Goal: Check status: Check status

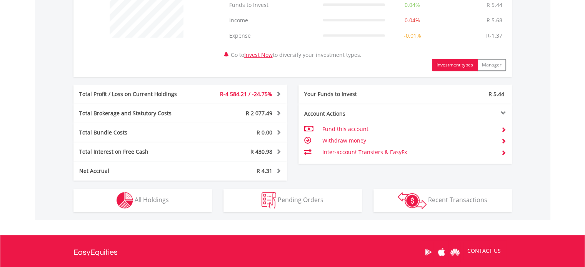
scroll to position [413, 0]
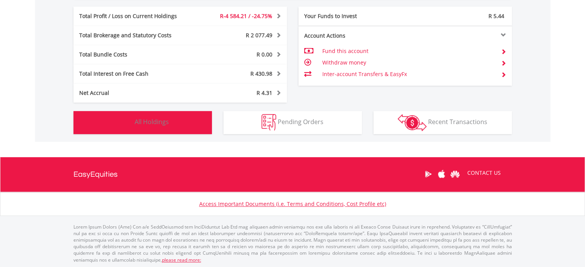
click at [133, 129] on button "Holdings All Holdings" at bounding box center [142, 122] width 138 height 23
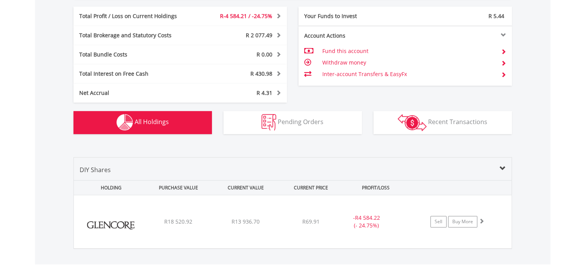
scroll to position [522, 0]
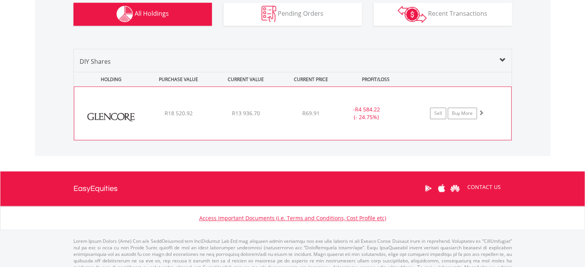
click at [480, 110] on span at bounding box center [480, 112] width 5 height 5
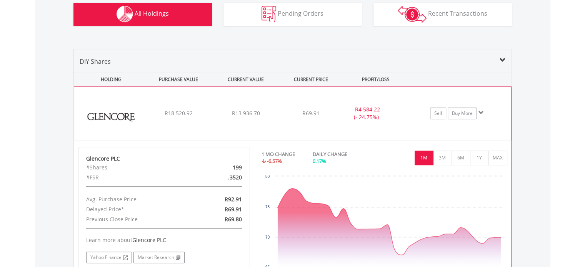
click at [480, 110] on span at bounding box center [480, 112] width 5 height 5
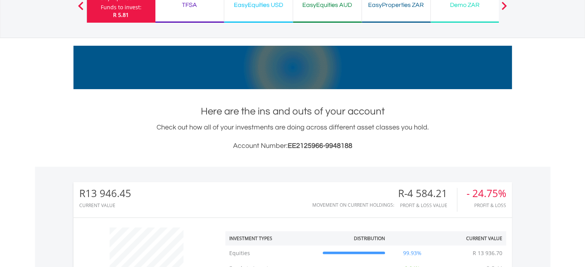
scroll to position [22, 0]
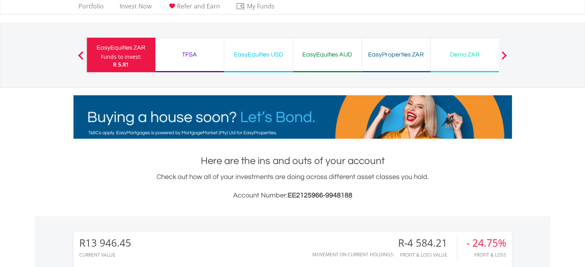
click at [188, 54] on div "TFSA" at bounding box center [189, 54] width 59 height 11
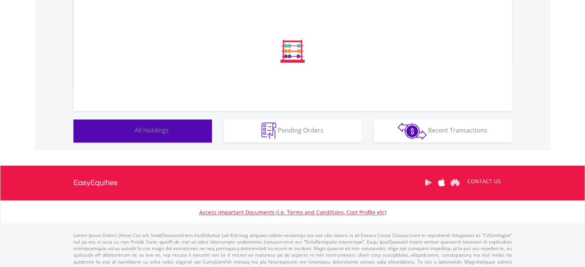
click at [152, 139] on button "Holdings All Holdings" at bounding box center [142, 131] width 138 height 23
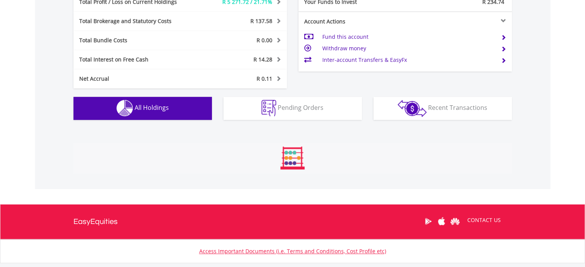
scroll to position [570, 0]
